Goal: Find specific page/section: Find specific page/section

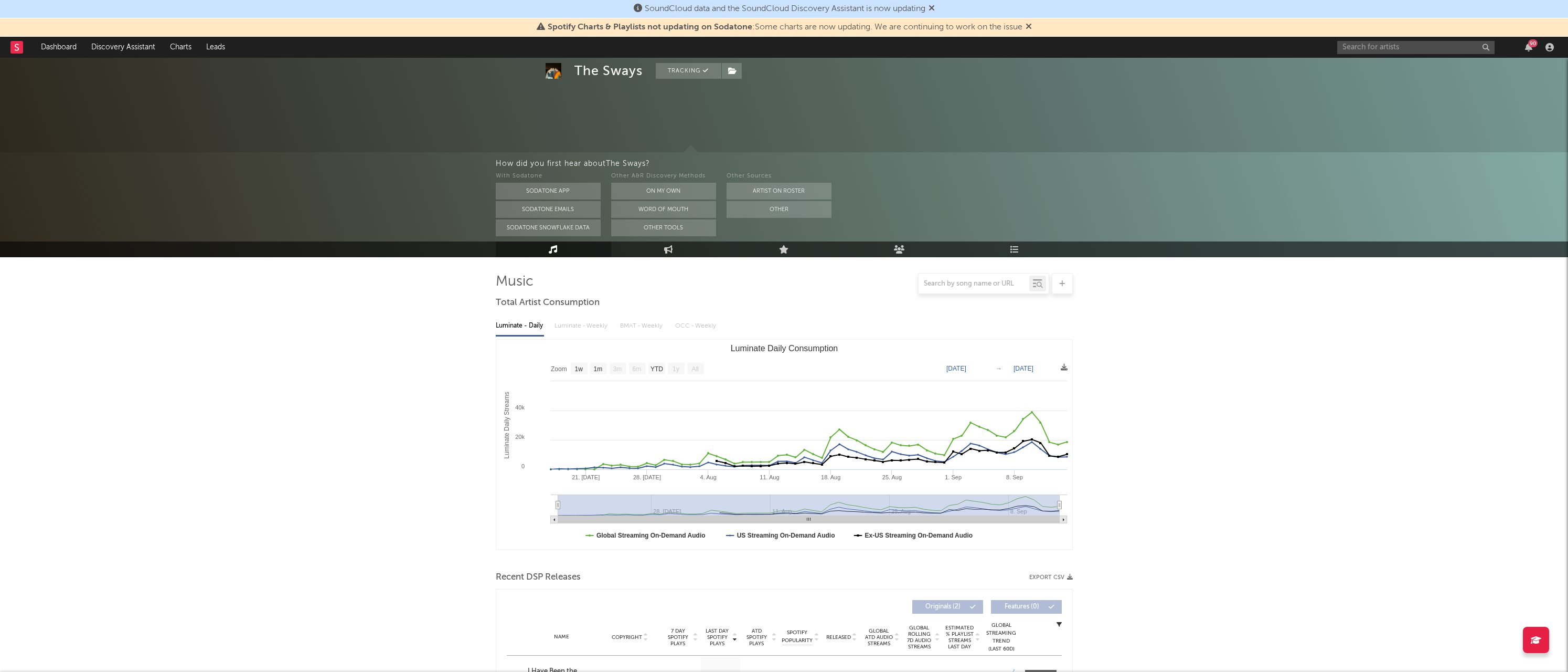
select select "1w"
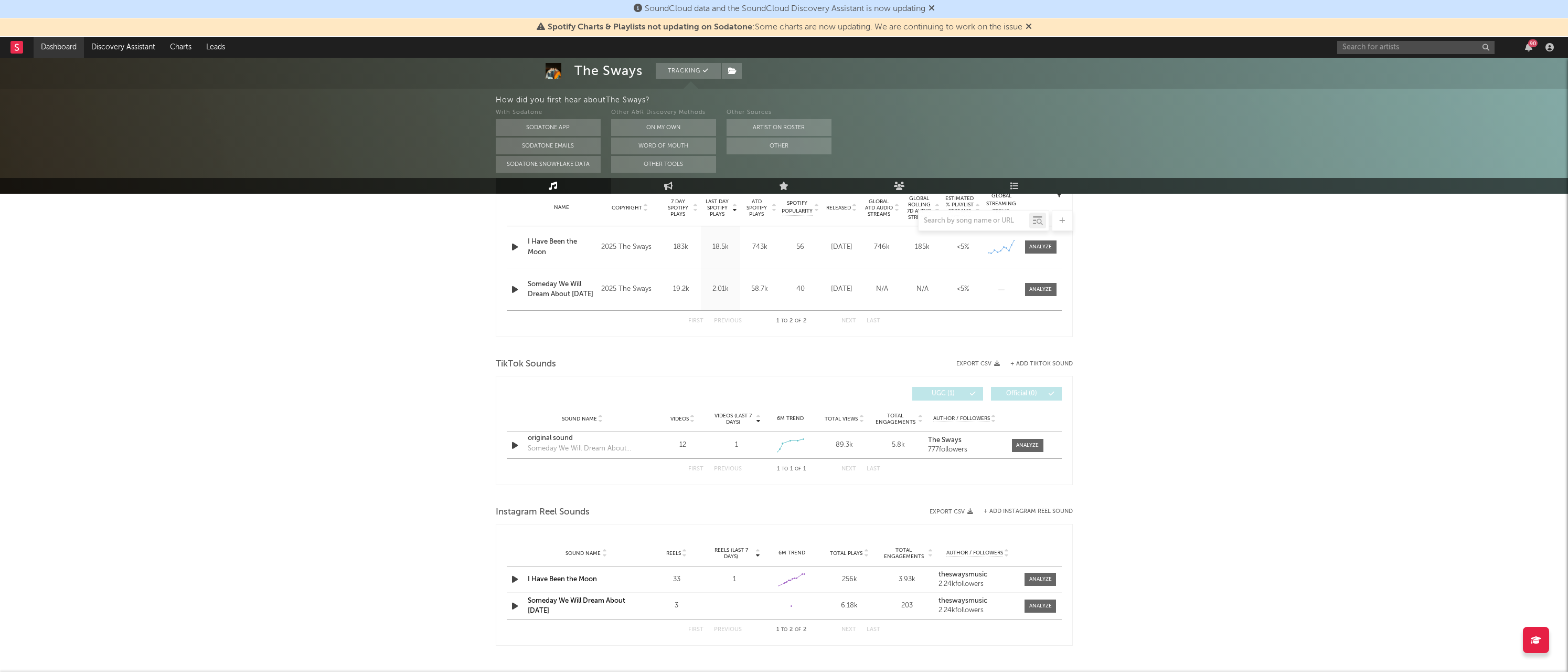
click at [50, 52] on link "Dashboard" at bounding box center [59, 47] width 50 height 21
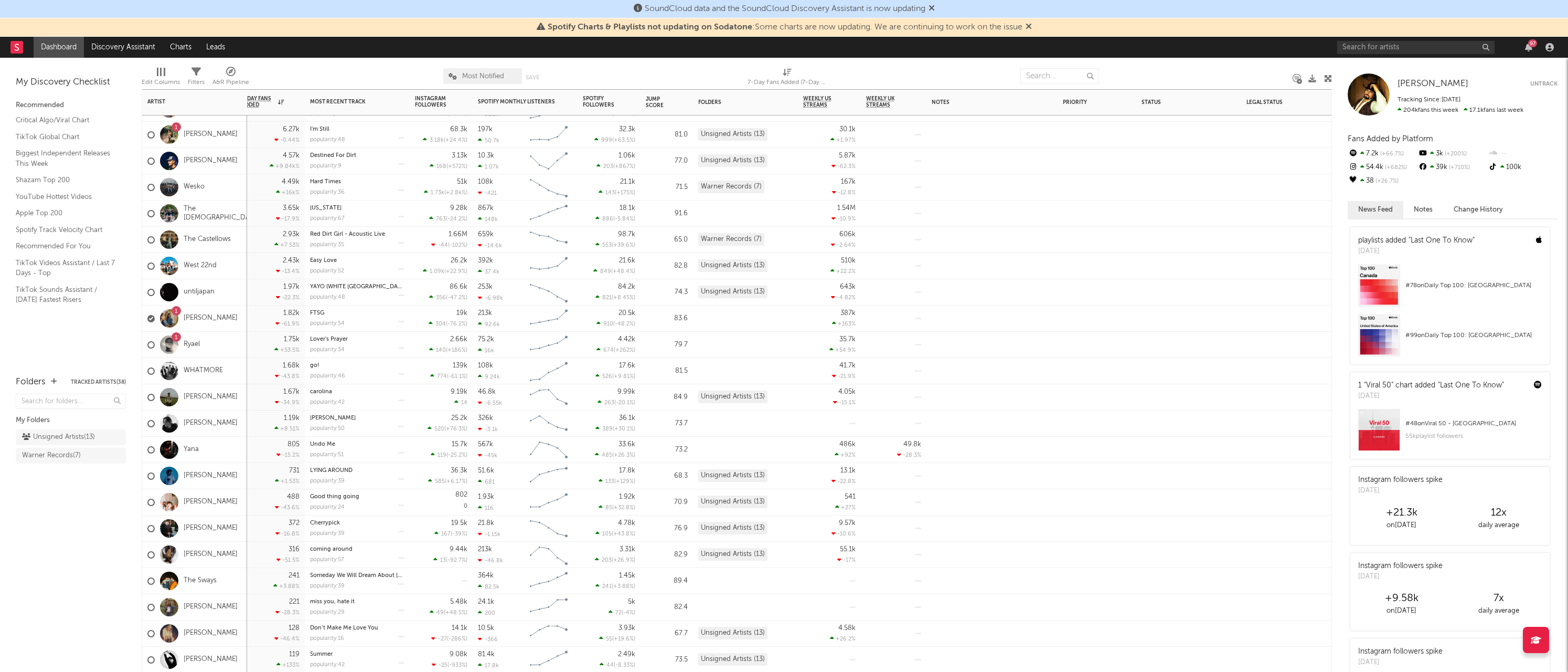
click at [177, 123] on div "1" at bounding box center [176, 127] width 9 height 9
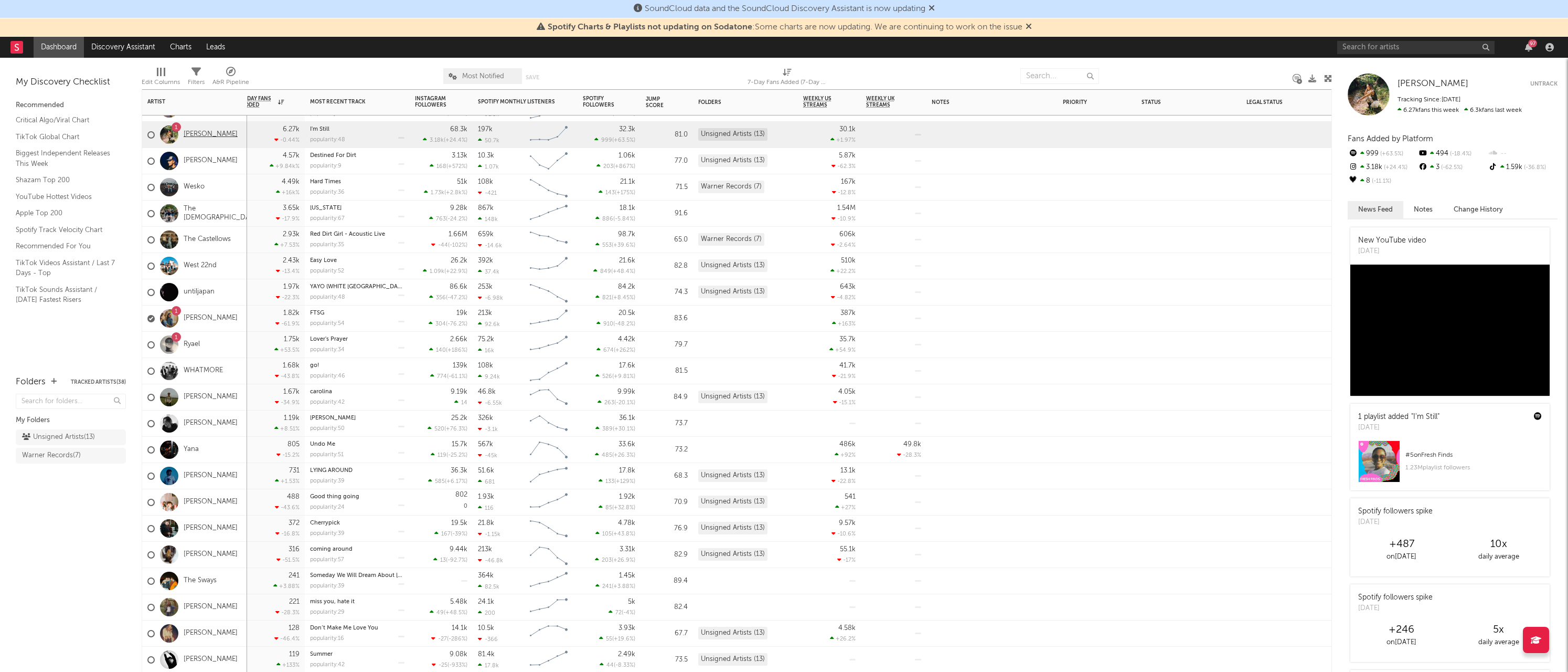
click at [190, 134] on link "[PERSON_NAME]" at bounding box center [210, 135] width 54 height 9
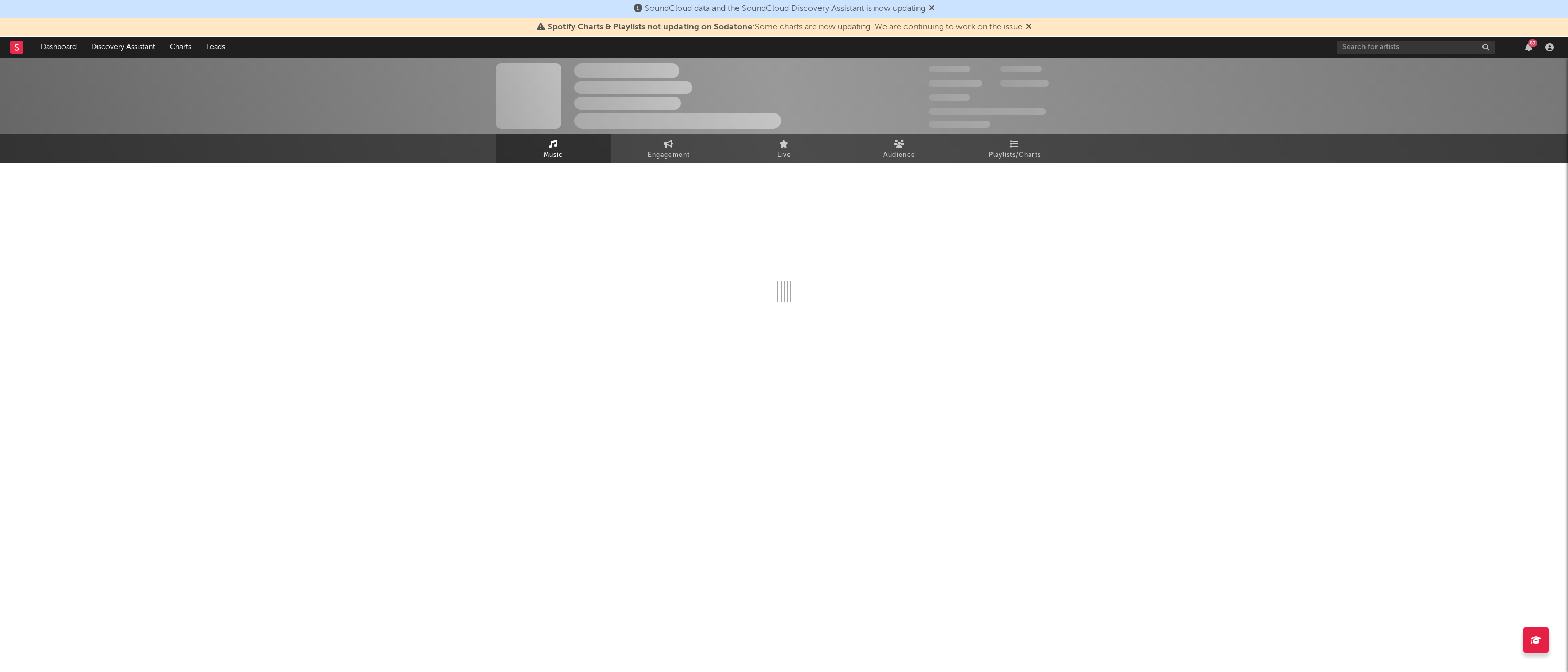
select select "6m"
